Goal: Task Accomplishment & Management: Complete application form

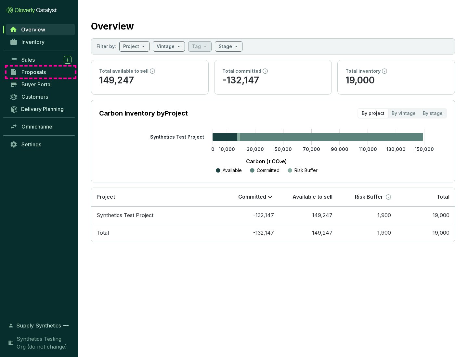
click at [41, 72] on span "Proposals" at bounding box center [33, 72] width 24 height 6
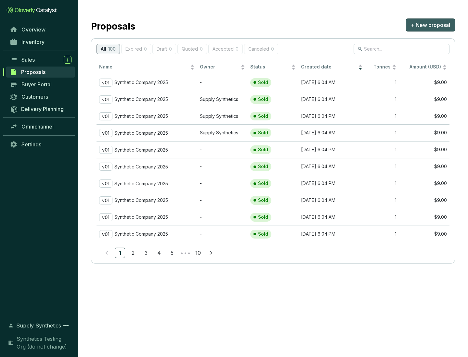
click at [430, 25] on span "+ New proposal" at bounding box center [430, 25] width 39 height 8
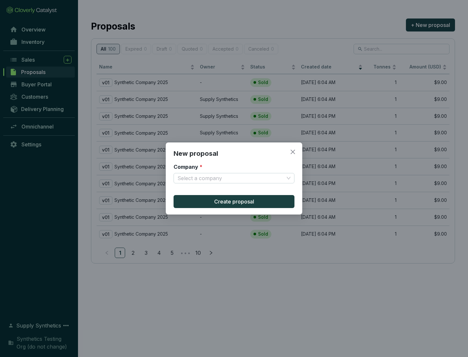
click at [231, 178] on input "Company *" at bounding box center [230, 178] width 107 height 10
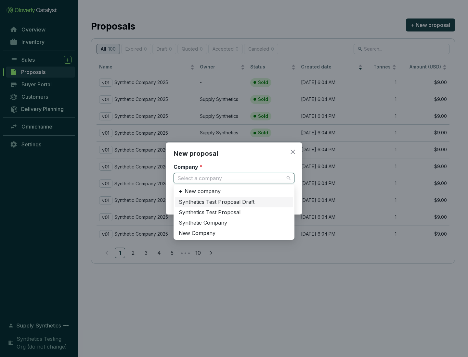
click at [234, 223] on div "Synthetic Company" at bounding box center [234, 223] width 110 height 7
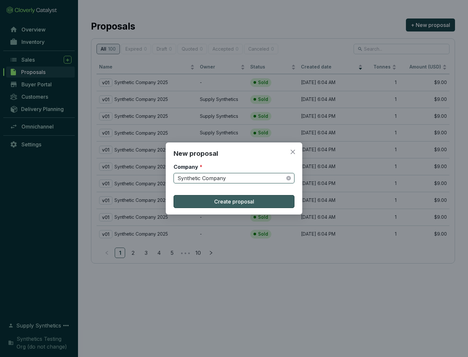
click at [234, 202] on span "Create proposal" at bounding box center [234, 202] width 40 height 8
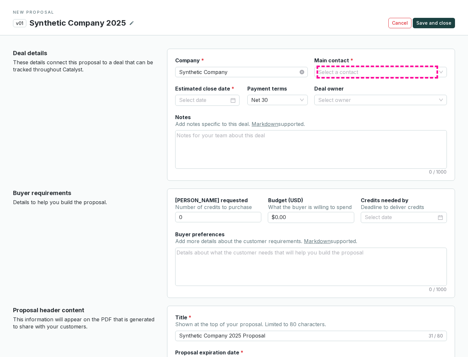
click at [377, 72] on input "Main contact *" at bounding box center [377, 72] width 118 height 10
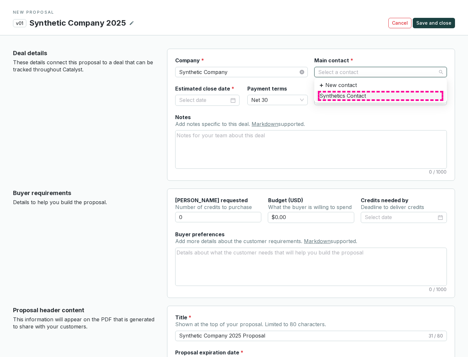
click at [380, 96] on div "Synthetics Contact" at bounding box center [380, 96] width 122 height 7
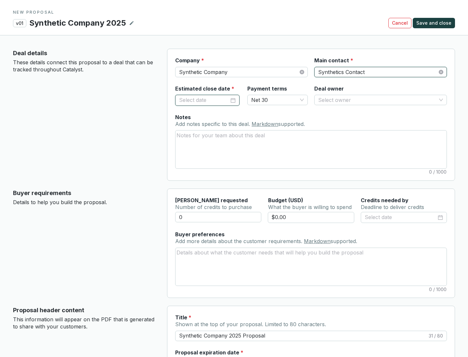
click at [204, 100] on input "Estimated close date *" at bounding box center [204, 100] width 50 height 8
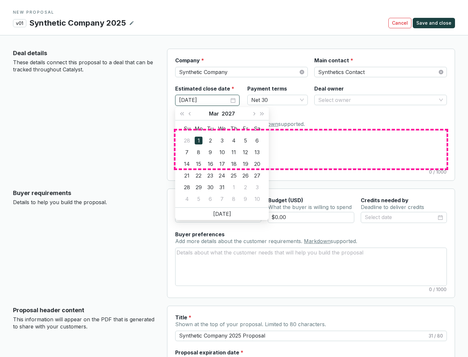
type input "[DATE]"
click at [311, 149] on textarea "Notes Add notes specific to this deal. Markdown supported." at bounding box center [310, 150] width 271 height 38
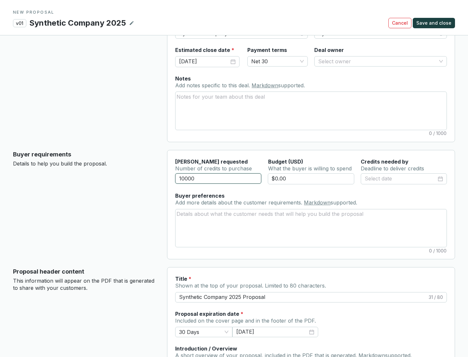
scroll to position [39, 0]
type input "10000"
type input "$0.00"
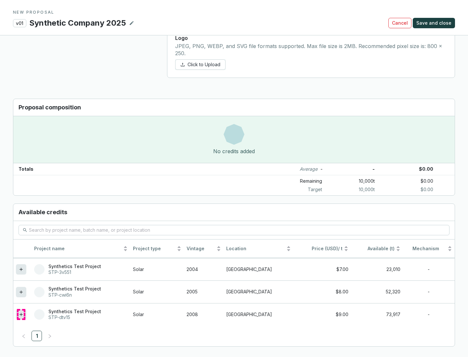
click at [21, 315] on icon at bounding box center [20, 314] width 3 height 3
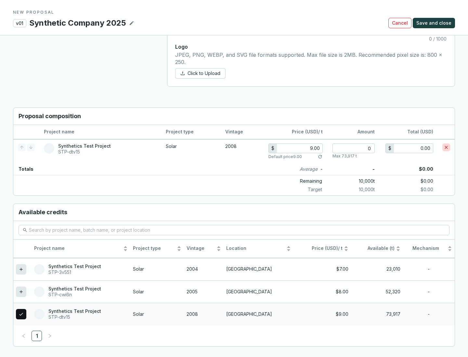
scroll to position [374, 0]
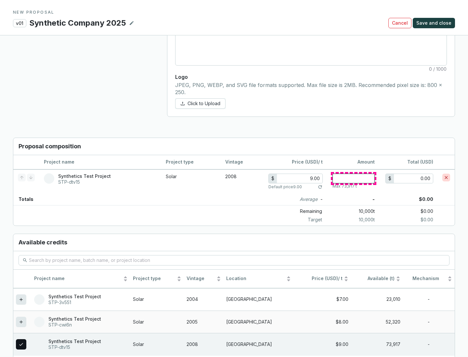
type input "1"
type input "9.00"
type input "1"
click at [435, 23] on span "Save and close" at bounding box center [433, 23] width 35 height 6
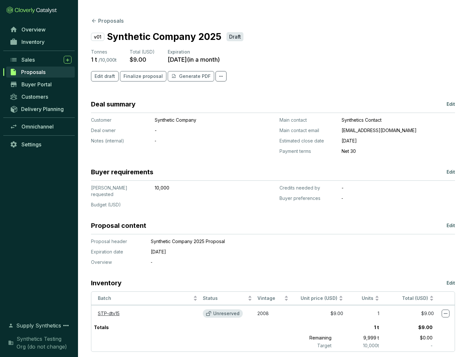
click at [141, 76] on span "Finalize proposal" at bounding box center [142, 76] width 39 height 6
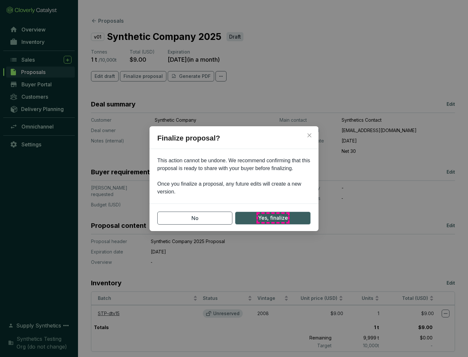
click at [273, 218] on span "Yes, finalize" at bounding box center [273, 218] width 30 height 8
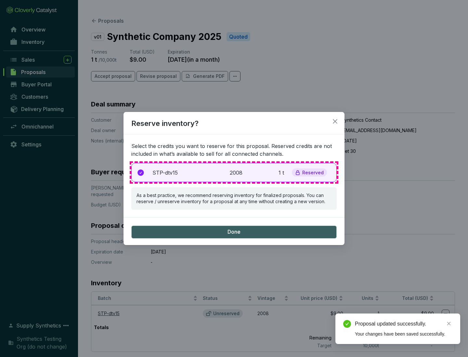
click at [234, 173] on p "2008" at bounding box center [237, 173] width 14 height 8
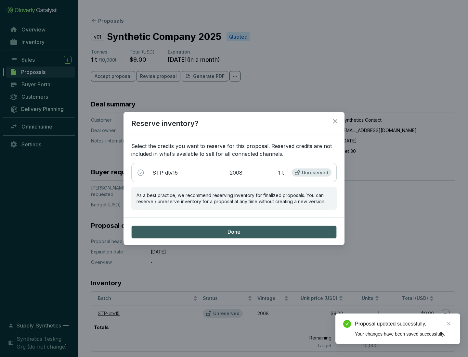
click at [234, 232] on span "Done" at bounding box center [233, 232] width 13 height 7
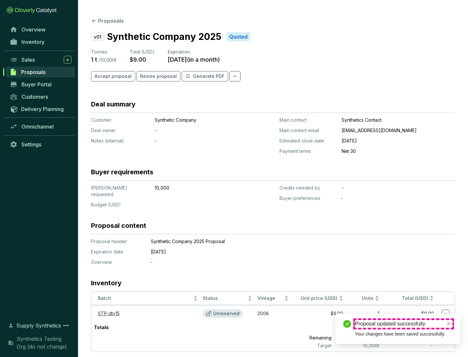
click at [404, 324] on div "Proposal updated successfully." at bounding box center [403, 324] width 97 height 8
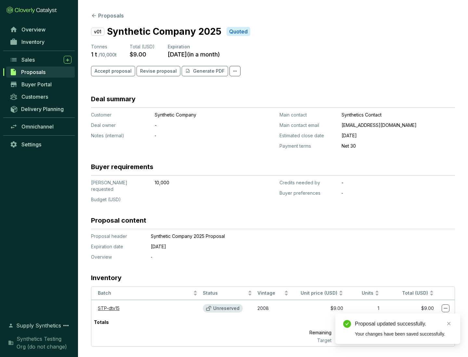
click at [445, 308] on icon at bounding box center [446, 308] width 4 height 1
click at [426, 317] on div "Proposal updated successfully. Your changes have been saved successfully." at bounding box center [397, 329] width 125 height 31
click at [404, 324] on div "Proposal updated successfully." at bounding box center [403, 324] width 97 height 8
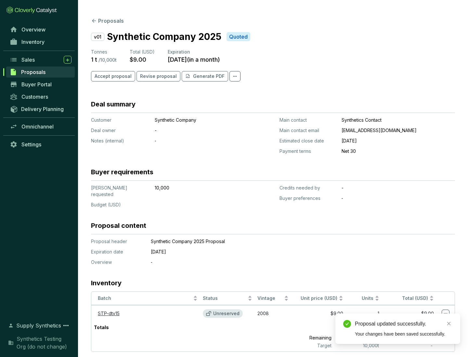
click at [112, 76] on span "Accept proposal" at bounding box center [113, 76] width 37 height 6
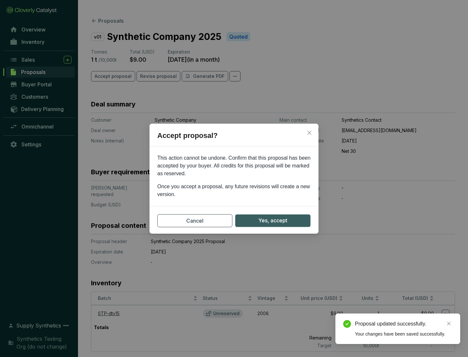
click at [273, 221] on span "Yes, accept" at bounding box center [272, 221] width 29 height 8
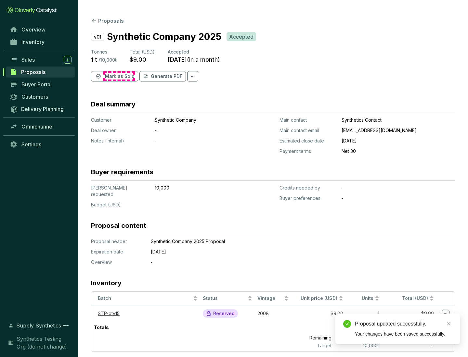
click at [119, 76] on span "Mark as Sold" at bounding box center [120, 76] width 30 height 6
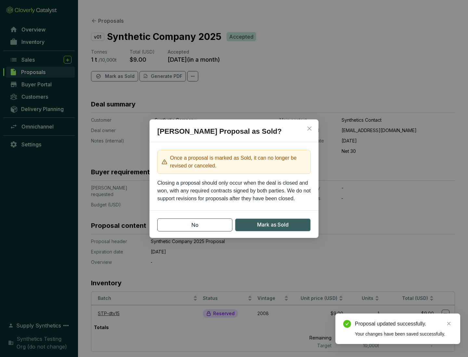
click at [273, 225] on span "Mark as Sold" at bounding box center [273, 225] width 32 height 8
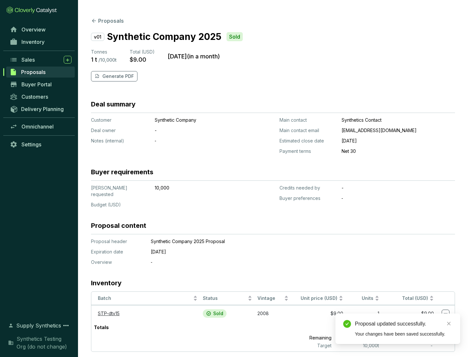
click at [117, 76] on p "Generate PDF" at bounding box center [118, 76] width 32 height 6
click at [404, 324] on div "Proposal updated successfully." at bounding box center [403, 324] width 97 height 8
